Goal: Entertainment & Leisure: Consume media (video, audio)

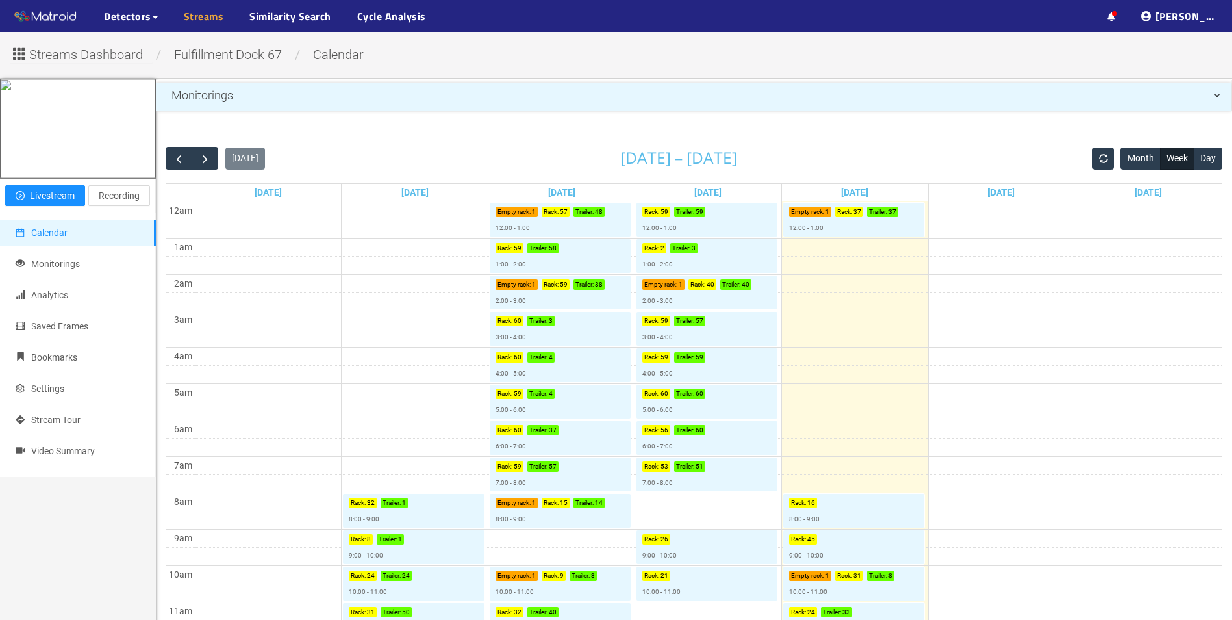
click at [201, 17] on link "Streams" at bounding box center [204, 16] width 40 height 16
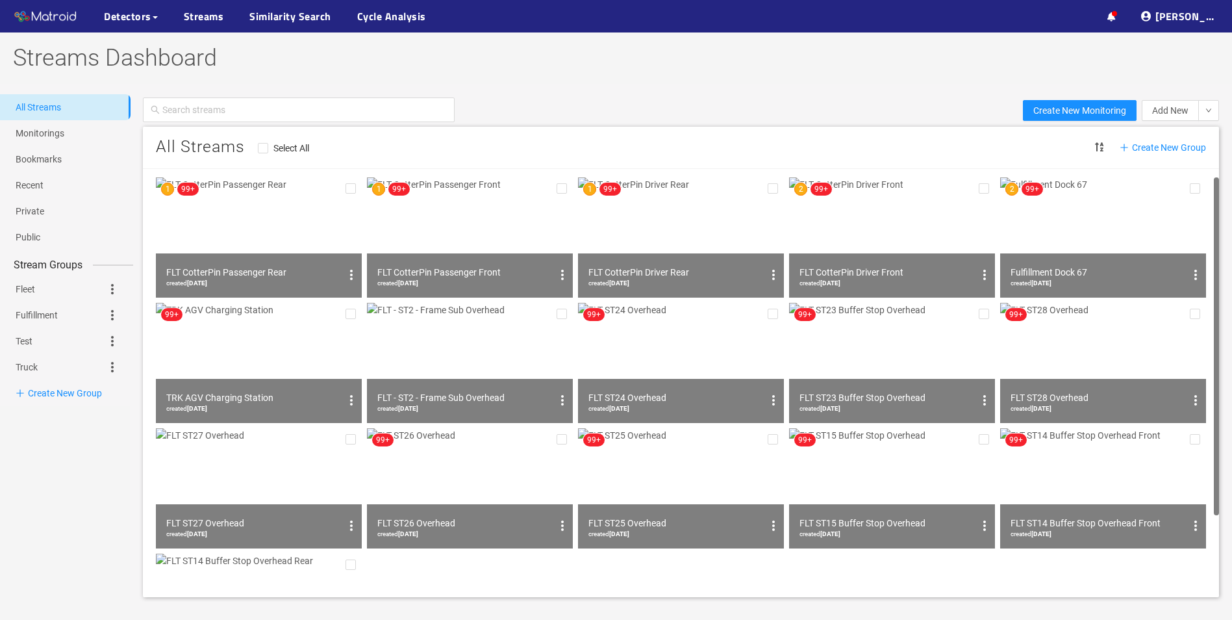
click at [294, 212] on img at bounding box center [259, 237] width 206 height 120
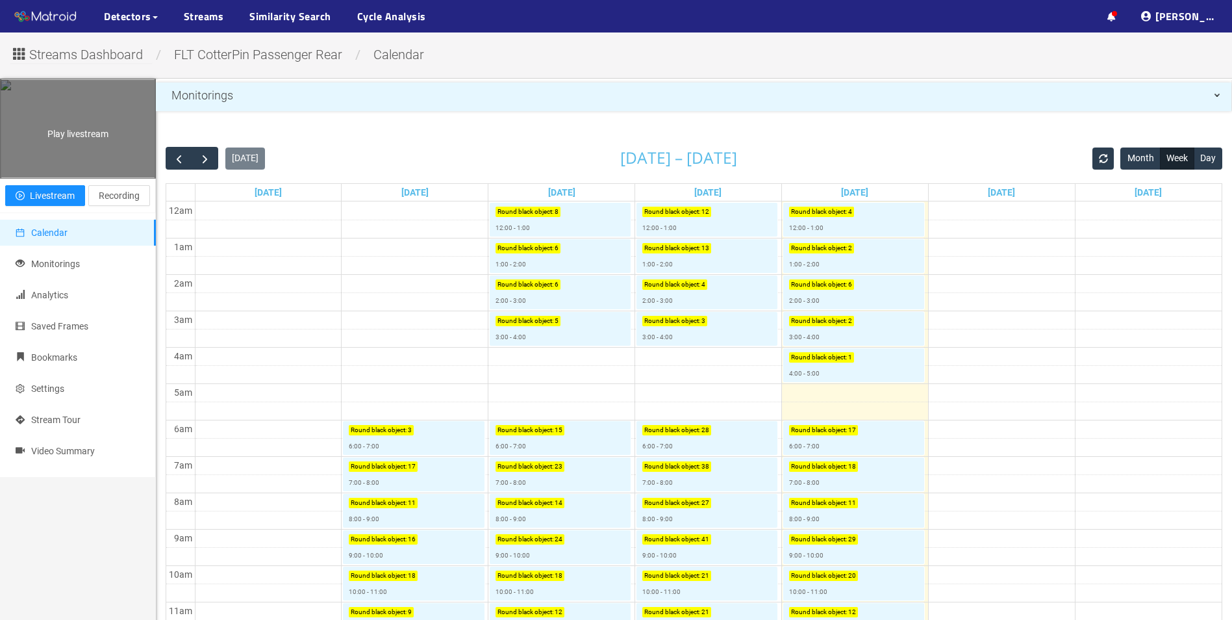
click at [76, 177] on div "Play livestream" at bounding box center [78, 128] width 155 height 97
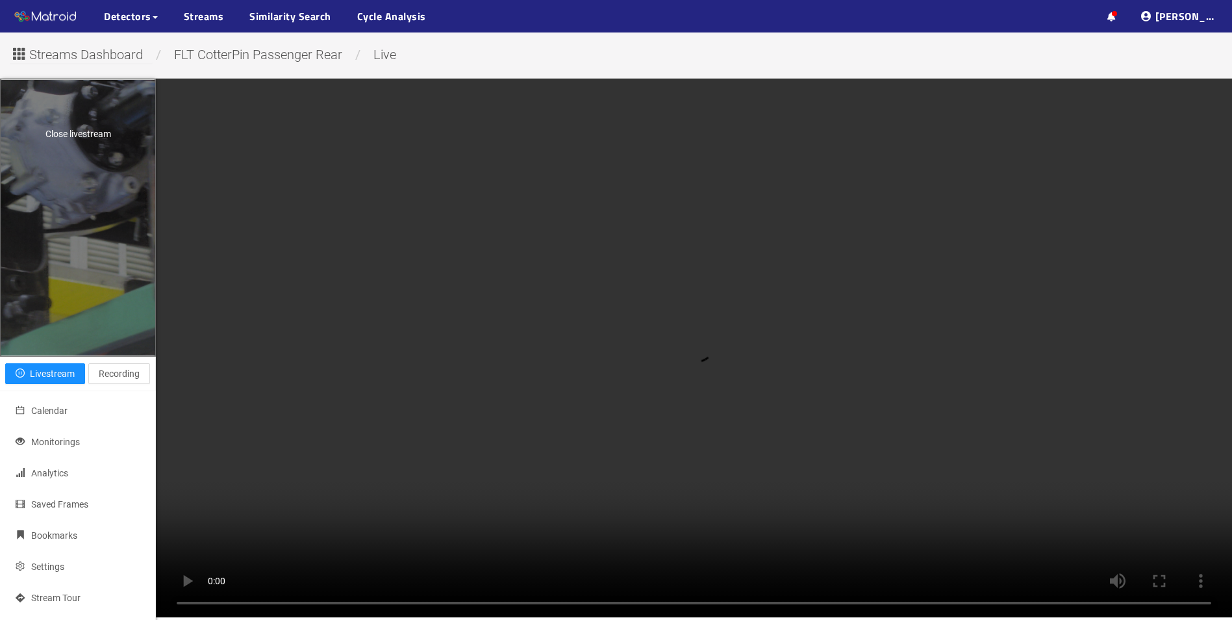
click at [108, 214] on div "Close livestream" at bounding box center [78, 217] width 155 height 275
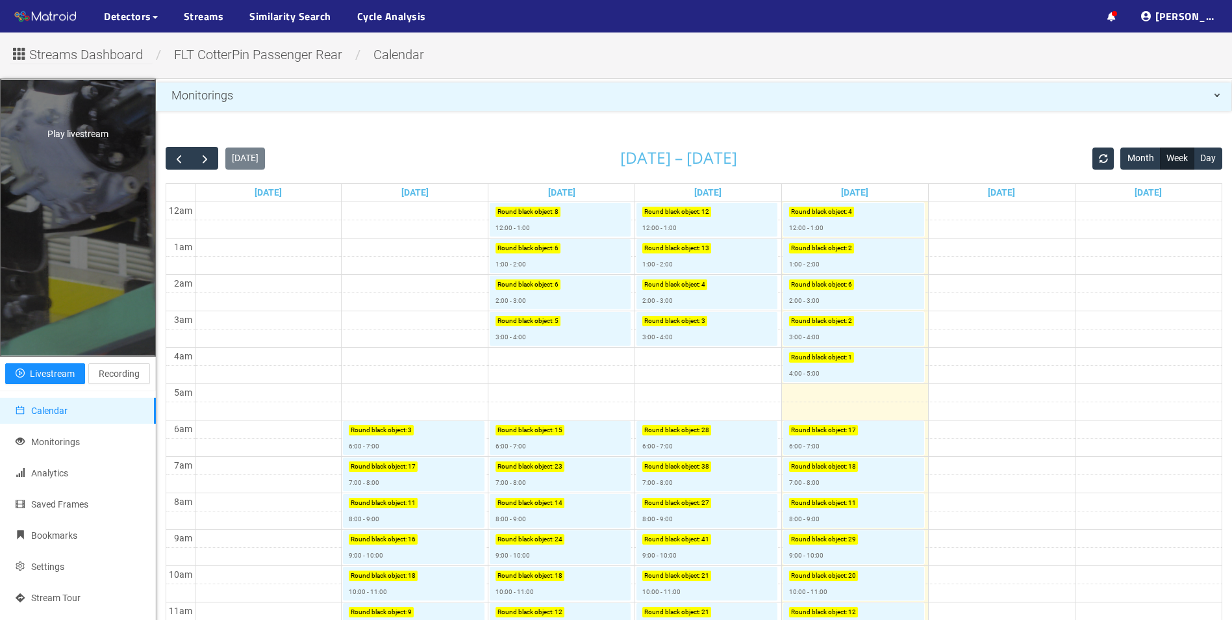
click at [108, 214] on div "Play livestream" at bounding box center [78, 217] width 155 height 275
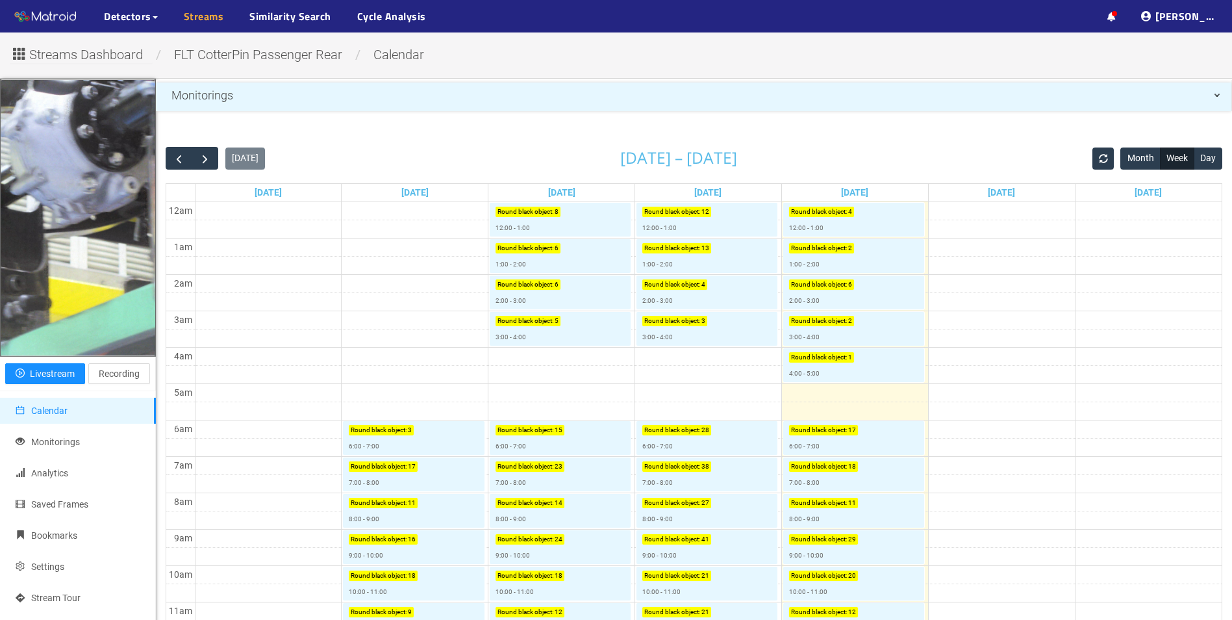
click at [220, 19] on link "Streams" at bounding box center [204, 16] width 40 height 16
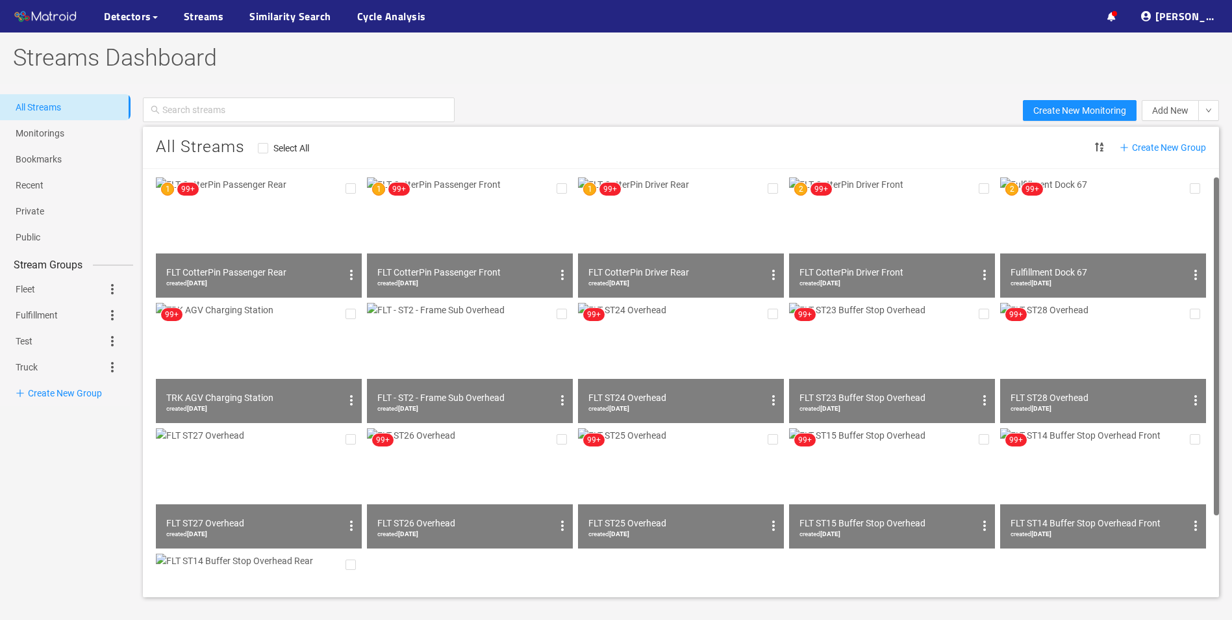
click at [692, 240] on img at bounding box center [681, 237] width 206 height 120
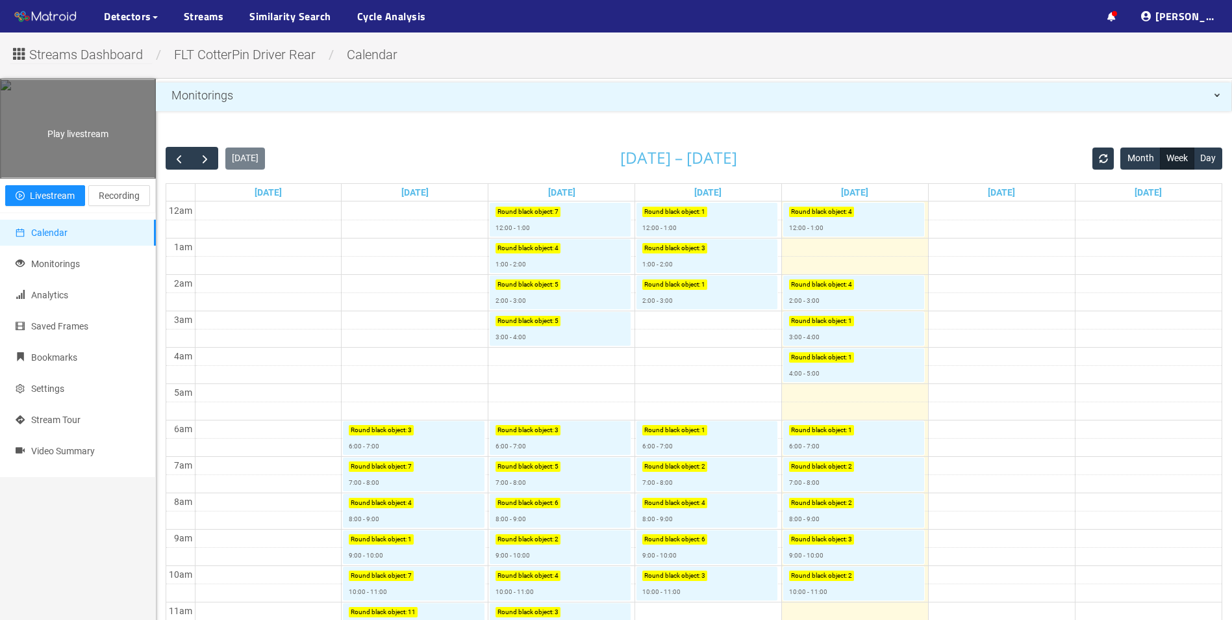
click at [75, 177] on div "Play livestream" at bounding box center [78, 128] width 155 height 97
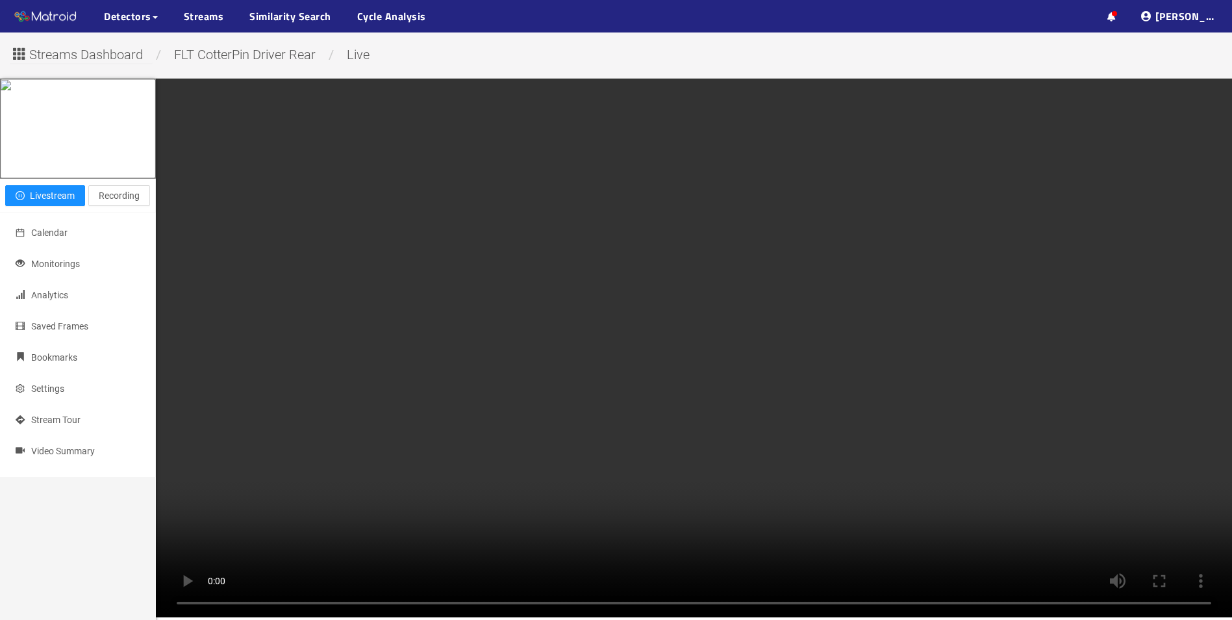
click at [99, 64] on span "Streams Dashboard" at bounding box center [86, 55] width 114 height 20
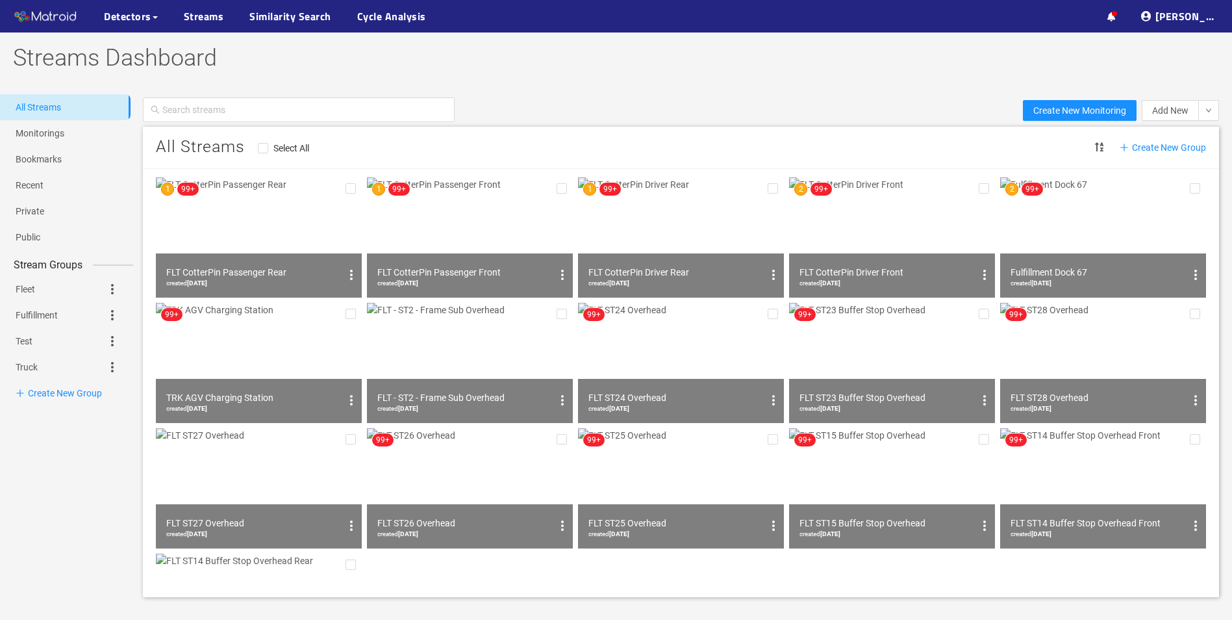
click at [267, 232] on img at bounding box center [259, 237] width 206 height 120
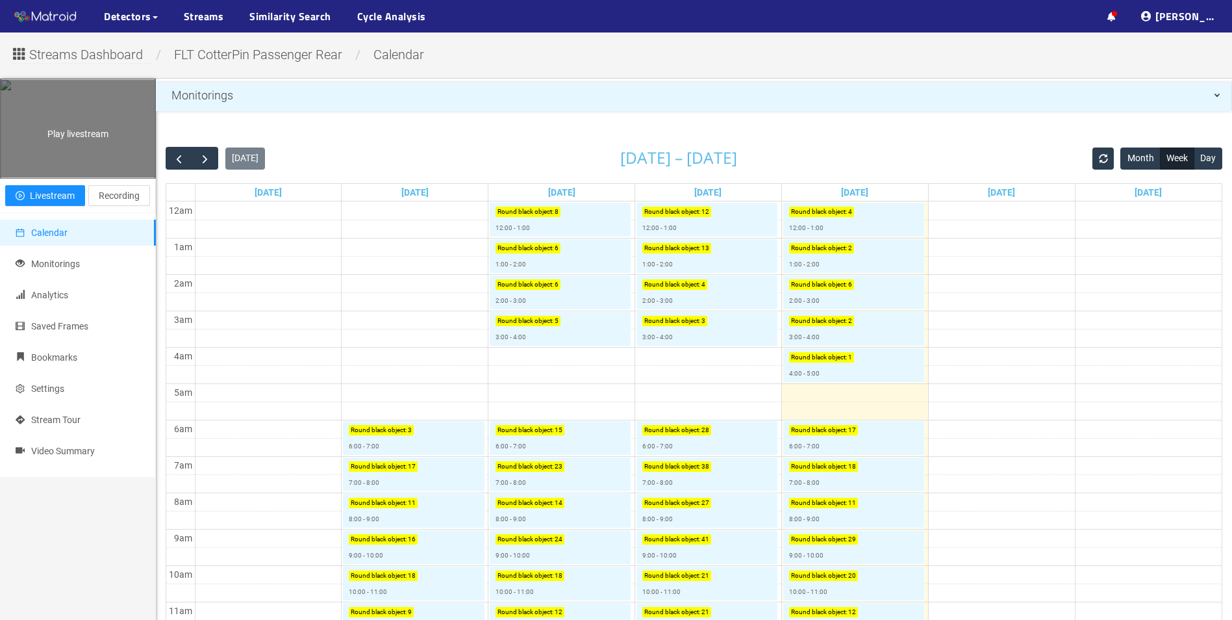
click at [48, 177] on div "Play livestream" at bounding box center [78, 128] width 155 height 97
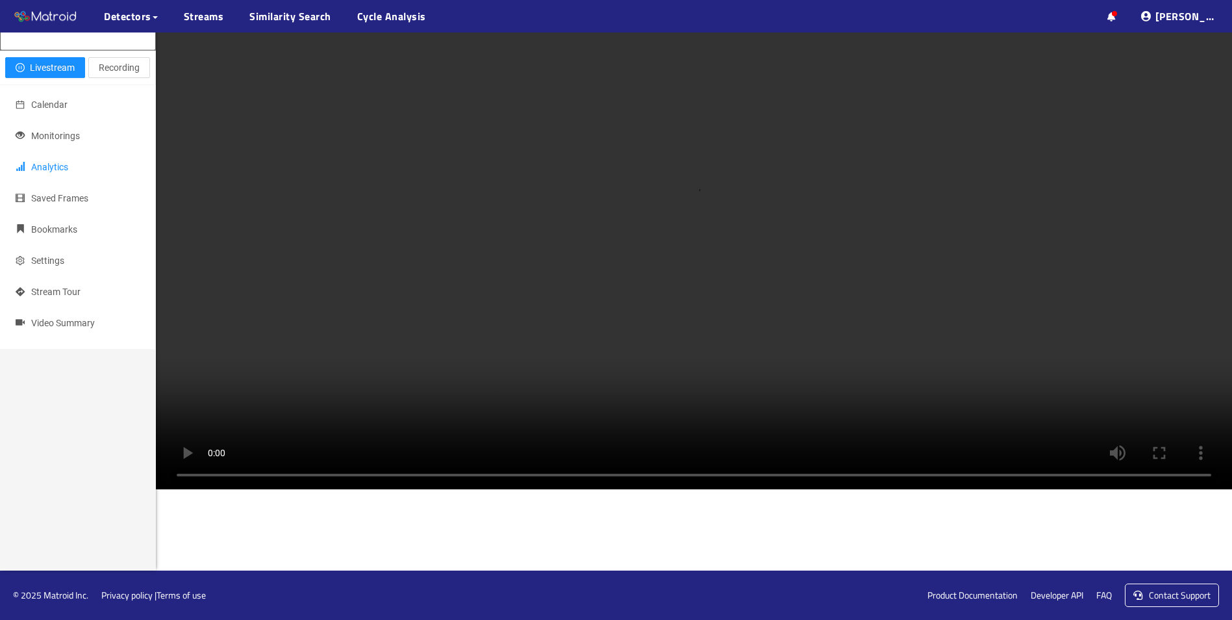
scroll to position [727, 0]
